Goal: Information Seeking & Learning: Learn about a topic

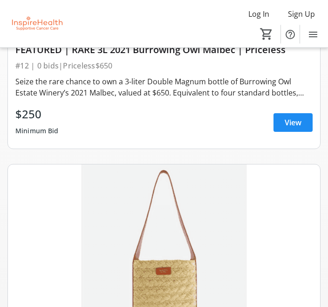
scroll to position [320, 0]
click at [285, 122] on span "View" at bounding box center [293, 122] width 17 height 11
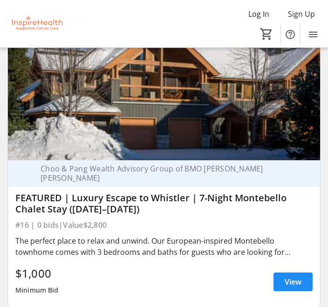
scroll to position [1504, 0]
click at [285, 287] on span "View" at bounding box center [293, 281] width 17 height 11
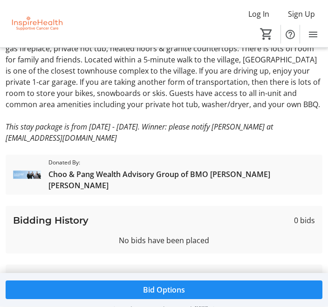
scroll to position [323, 0]
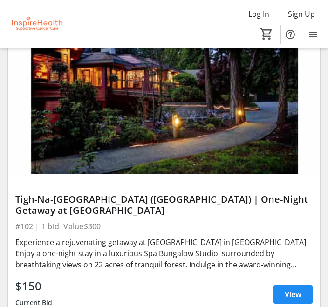
scroll to position [3163, 0]
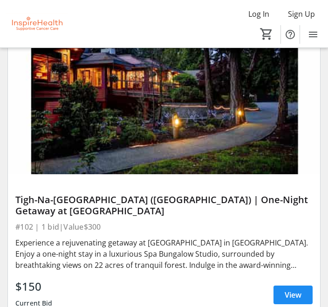
click at [296, 292] on span "View" at bounding box center [293, 294] width 17 height 11
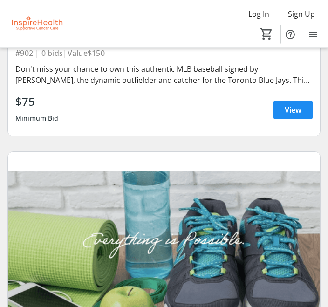
scroll to position [38515, 0]
